Goal: Find specific page/section: Find specific page/section

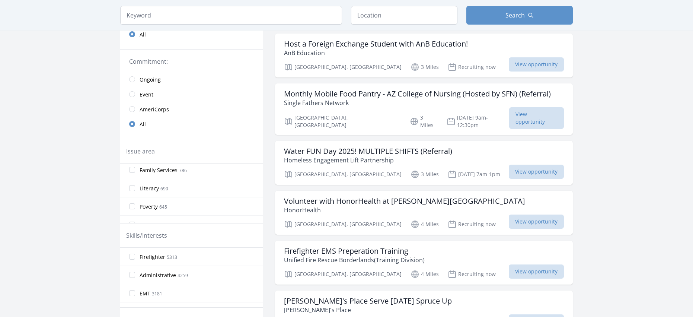
scroll to position [241, 0]
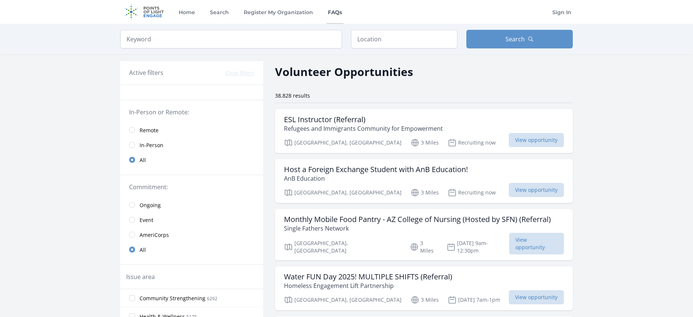
click at [339, 13] on link "FAQs" at bounding box center [335, 12] width 17 height 24
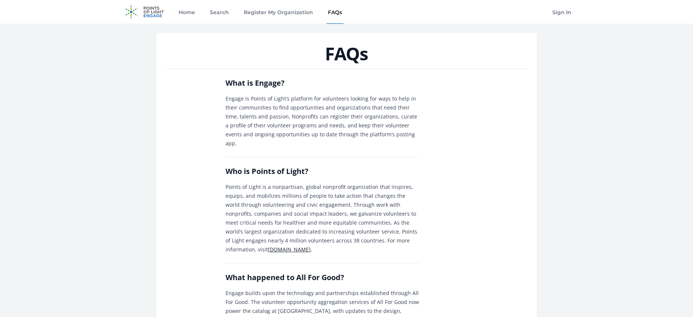
click at [161, 14] on img at bounding box center [144, 12] width 48 height 24
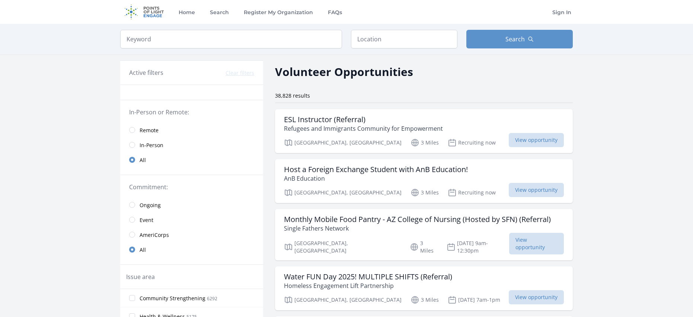
click at [155, 145] on span "In-Person" at bounding box center [152, 144] width 24 height 7
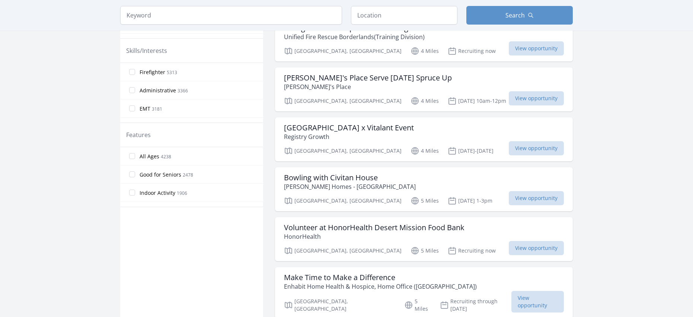
scroll to position [350, 0]
